Goal: Information Seeking & Learning: Learn about a topic

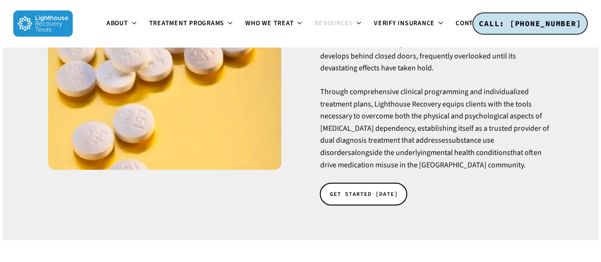
scroll to position [182, 0]
click at [377, 189] on span "GET STARTED TODAY" at bounding box center [363, 193] width 68 height 9
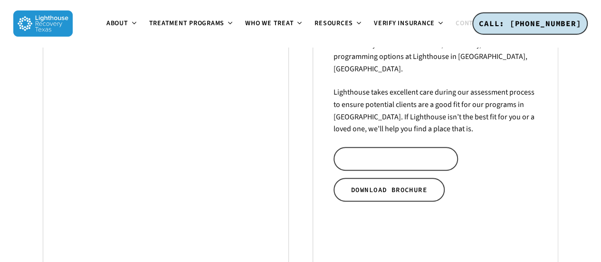
scroll to position [342, 0]
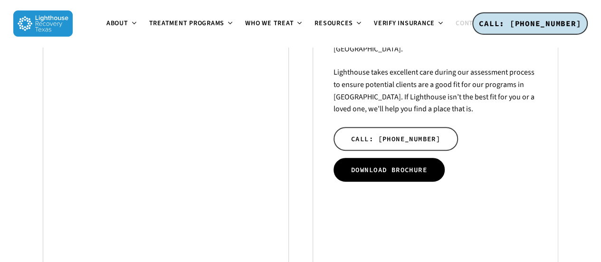
click at [383, 165] on span "DOWNLOAD BROCHURE" at bounding box center [389, 169] width 76 height 9
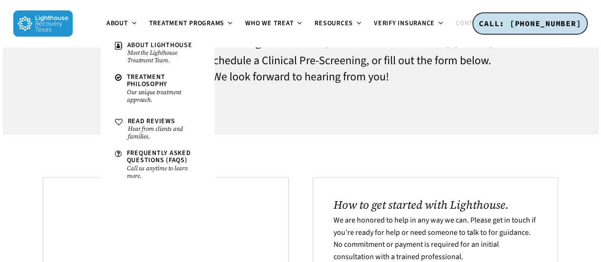
scroll to position [0, 0]
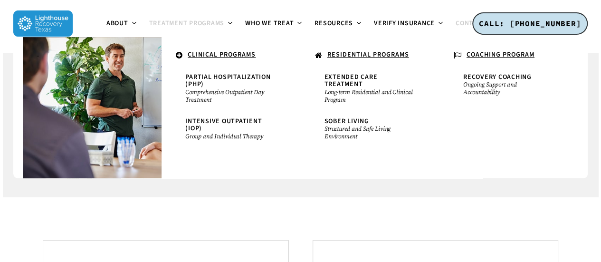
click at [220, 21] on span "Treatment Programs" at bounding box center [187, 23] width 76 height 9
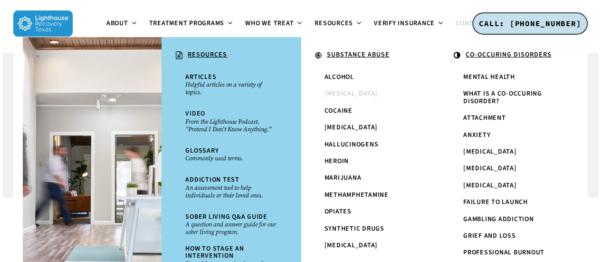
click at [372, 92] on span "[MEDICAL_DATA]" at bounding box center [351, 93] width 54 height 9
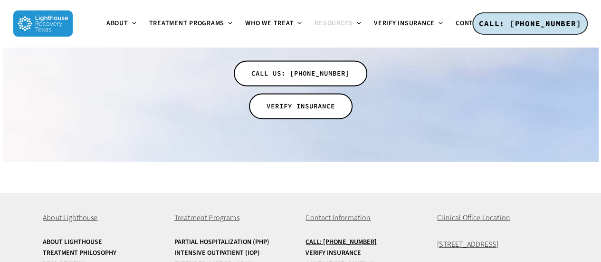
scroll to position [2579, 0]
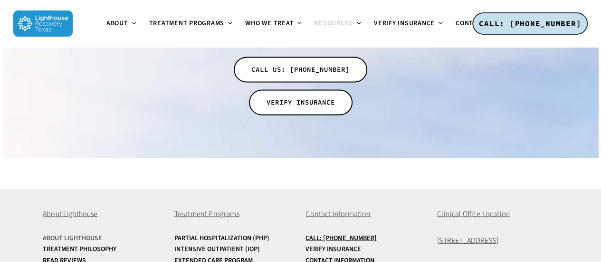
click at [98, 234] on link "About Lighthouse" at bounding box center [103, 237] width 121 height 7
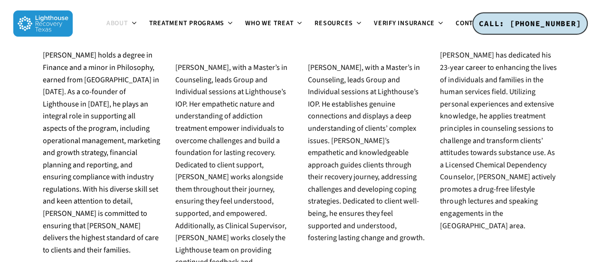
scroll to position [1076, 0]
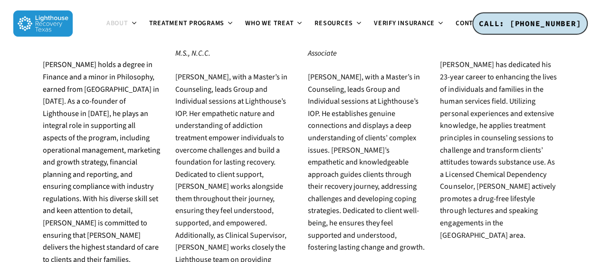
click at [263, 173] on p "[PERSON_NAME], with a Master’s in Counseling, leads Group and Individual sessio…" at bounding box center [234, 180] width 118 height 219
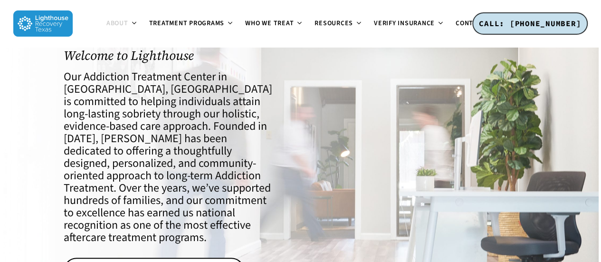
scroll to position [0, 0]
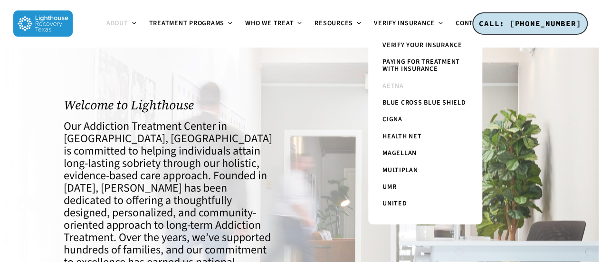
click at [394, 85] on span "Aetna" at bounding box center [392, 85] width 21 height 9
